Goal: Complete application form

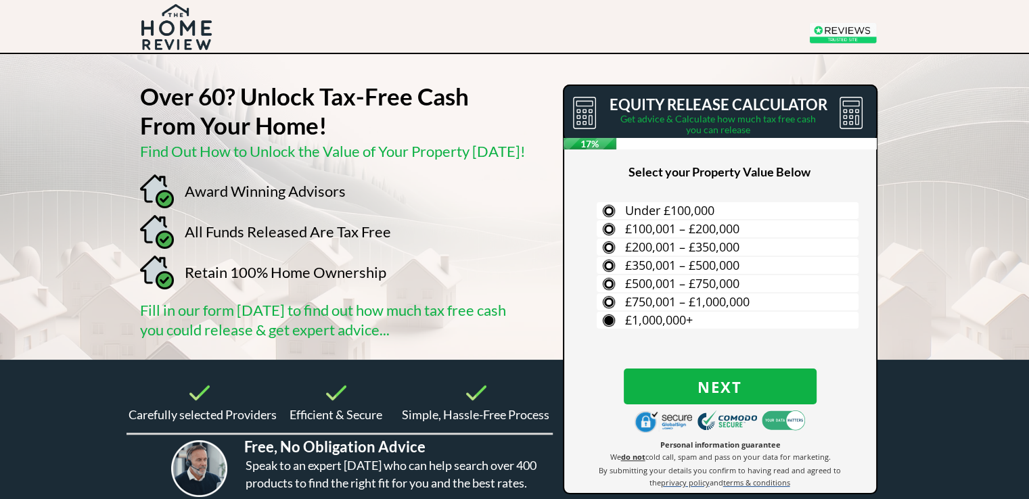
click at [643, 320] on span "£1,000,000+" at bounding box center [659, 320] width 68 height 16
click at [0, 0] on input "£1,000,000+" at bounding box center [0, 0] width 0 height 0
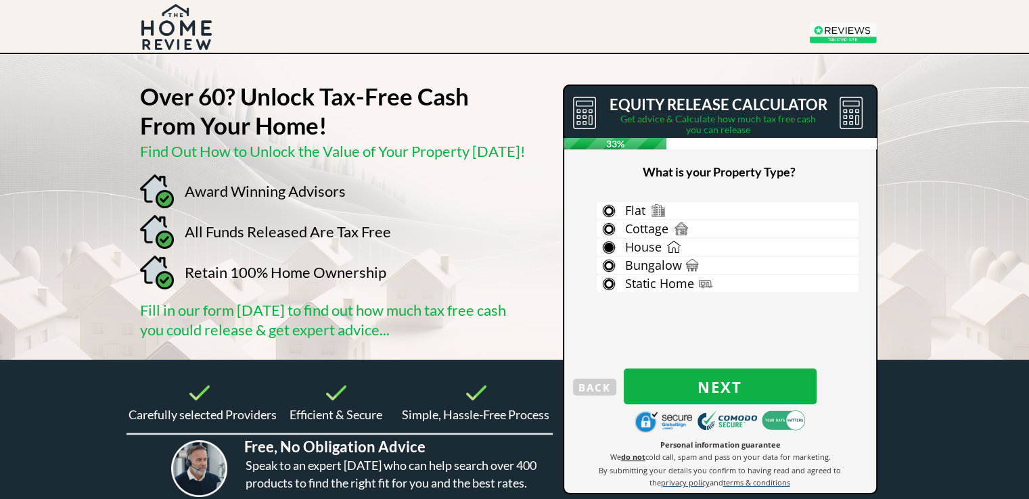
click at [638, 243] on span "House" at bounding box center [643, 247] width 37 height 16
click at [0, 0] on input "House" at bounding box center [0, 0] width 0 height 0
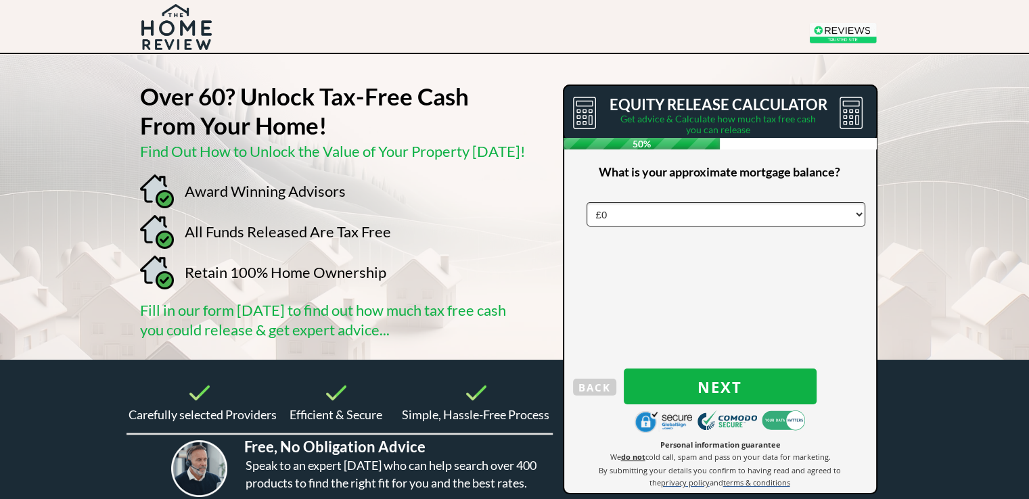
click at [614, 217] on select "£0 £5,000 £10,000 £15,000 £20,000 £25,000 £30,000 £35,000 £40,000 £45,000 £50,0…" at bounding box center [725, 214] width 279 height 24
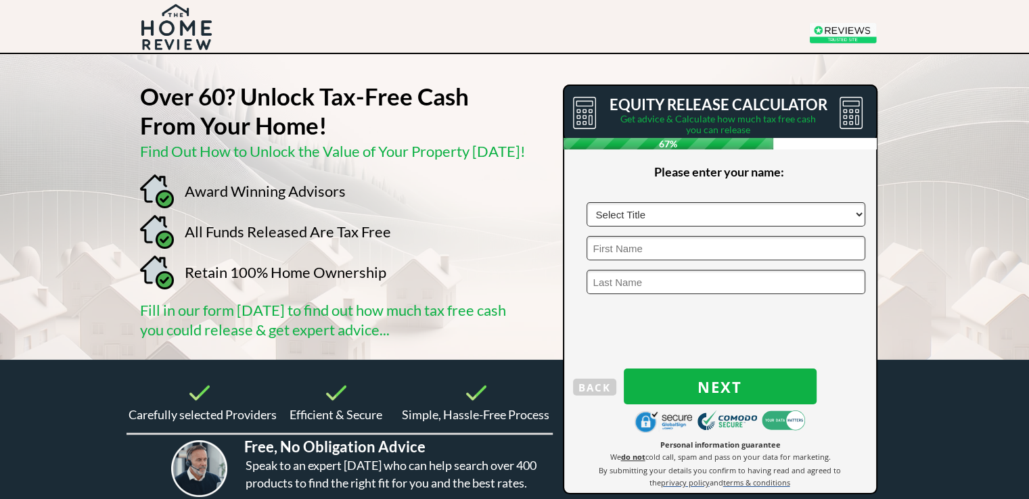
click at [857, 212] on select "Select Title Mr Mrs Ms Miss Dr [PERSON_NAME]" at bounding box center [725, 214] width 279 height 24
select select "Mrs"
click at [586, 202] on select "Select Title Mr Mrs Ms Miss Dr [PERSON_NAME]" at bounding box center [725, 214] width 279 height 24
click at [713, 255] on input "text" at bounding box center [725, 248] width 279 height 24
type input "[PERSON_NAME]"
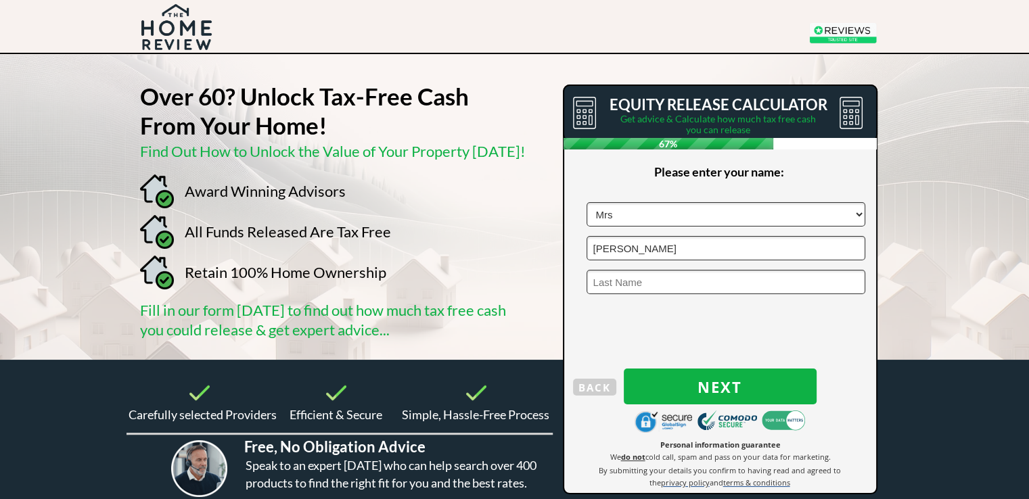
type input "[PERSON_NAME]"
click at [687, 378] on span "Next" at bounding box center [720, 387] width 193 height 18
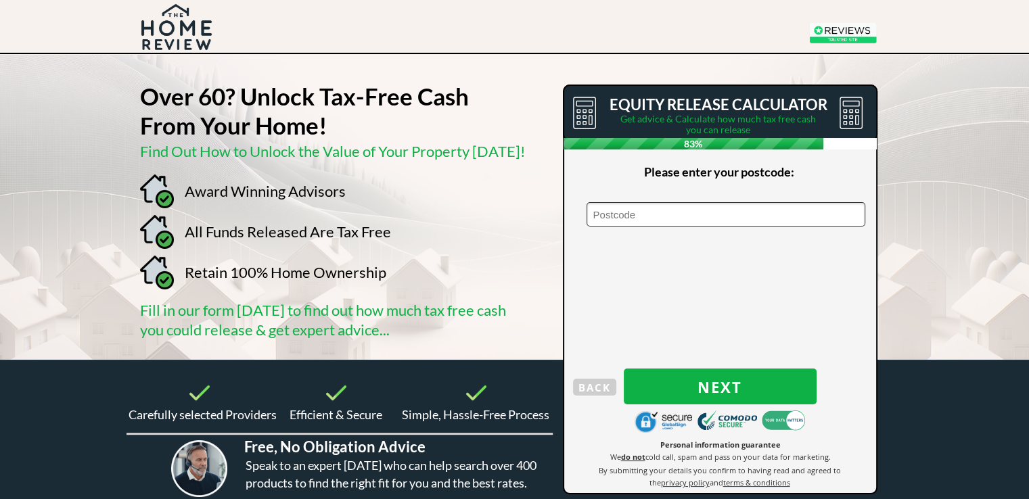
click at [643, 214] on input "text" at bounding box center [725, 214] width 279 height 24
type input "CM4 9LN"
click at [671, 374] on button "Next" at bounding box center [720, 387] width 193 height 36
